Goal: Task Accomplishment & Management: Manage account settings

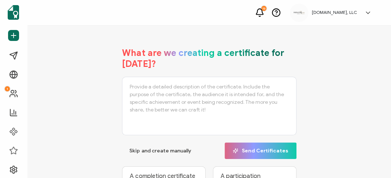
click at [263, 12] on icon at bounding box center [259, 12] width 9 height 9
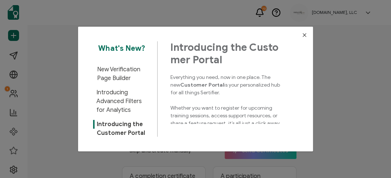
click at [302, 37] on icon "Close" at bounding box center [305, 35] width 6 height 6
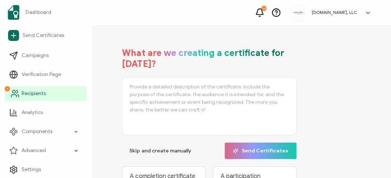
click at [11, 92] on icon at bounding box center [15, 93] width 9 height 9
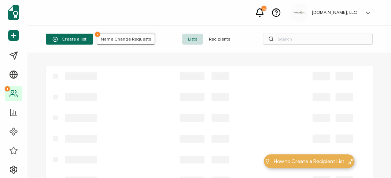
click at [119, 40] on span "1 Name Change Requests" at bounding box center [126, 39] width 50 height 4
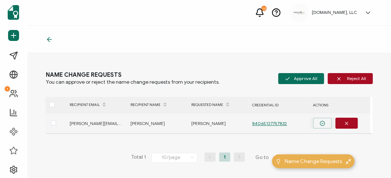
click at [322, 124] on icon "button" at bounding box center [321, 123] width 5 height 5
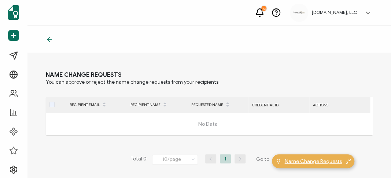
click at [328, 160] on span "Name Change Requests" at bounding box center [313, 162] width 57 height 8
click at [264, 11] on icon at bounding box center [259, 12] width 9 height 9
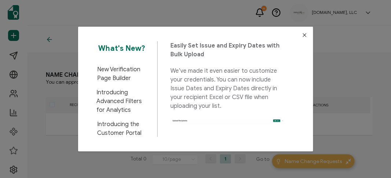
click at [302, 34] on icon "Close" at bounding box center [305, 35] width 6 height 6
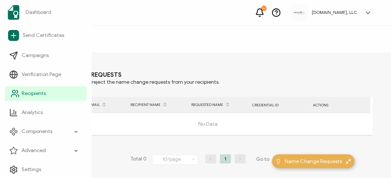
click at [35, 91] on span "Recipients" at bounding box center [34, 93] width 24 height 7
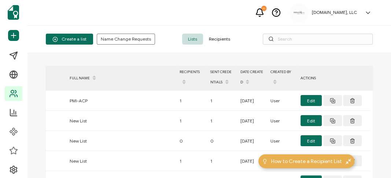
click at [215, 37] on span "Recipients" at bounding box center [219, 39] width 33 height 11
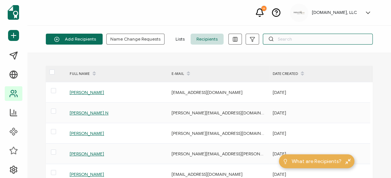
click at [293, 38] on input "text" at bounding box center [318, 39] width 110 height 11
paste input "78590721909744"
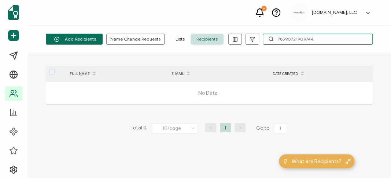
click at [289, 38] on input "78590721909744" at bounding box center [318, 39] width 110 height 11
paste input "[PERSON_NAME]"
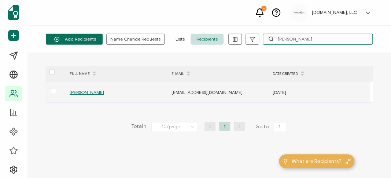
type input "[PERSON_NAME]"
click at [84, 92] on span "[PERSON_NAME]" at bounding box center [87, 92] width 34 height 5
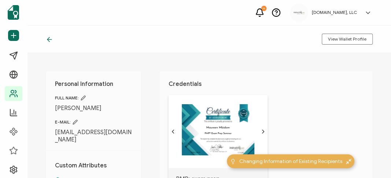
click at [84, 97] on icon at bounding box center [83, 98] width 5 height 5
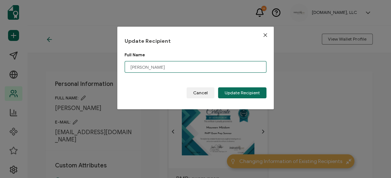
drag, startPoint x: 177, startPoint y: 69, endPoint x: 123, endPoint y: 67, distance: 54.2
click at [123, 67] on div "Update Recipient Full Name [PERSON_NAME] Please enter a valid name. Cancel Upda…" at bounding box center [195, 68] width 156 height 83
paste input "Mbidom"
type input "[PERSON_NAME]"
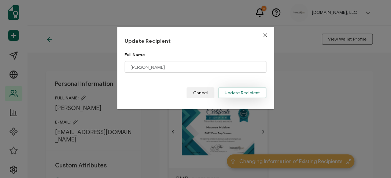
click at [229, 95] on span "Update Recipient" at bounding box center [242, 93] width 35 height 4
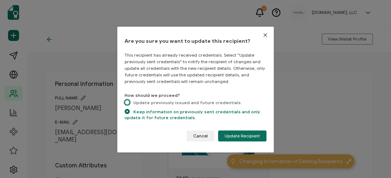
click at [128, 103] on span "dialog" at bounding box center [127, 102] width 5 height 5
click at [128, 103] on input "Update previously issued and future credentials." at bounding box center [127, 103] width 5 height 6
radio input "true"
radio input "false"
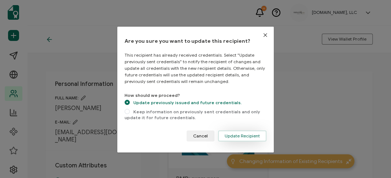
click at [252, 136] on span "Update Recipient" at bounding box center [242, 136] width 35 height 4
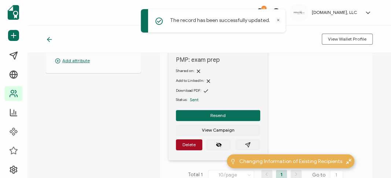
scroll to position [122, 0]
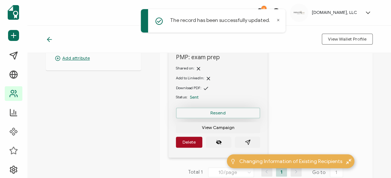
click at [221, 112] on span "Resend" at bounding box center [217, 113] width 15 height 4
